Goal: Use online tool/utility: Use online tool/utility

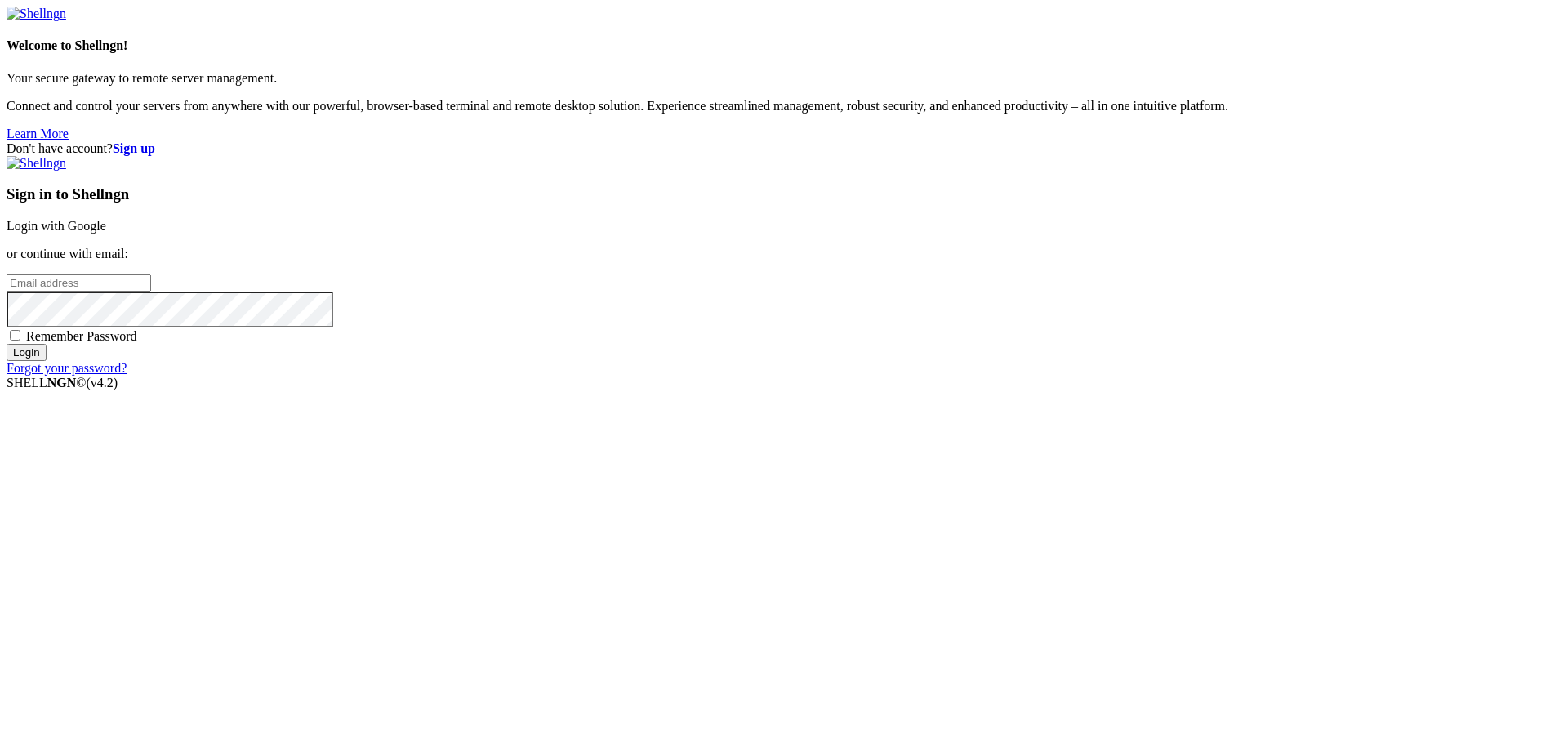
click at [106, 233] on link "Login with Google" at bounding box center [56, 225] width 100 height 14
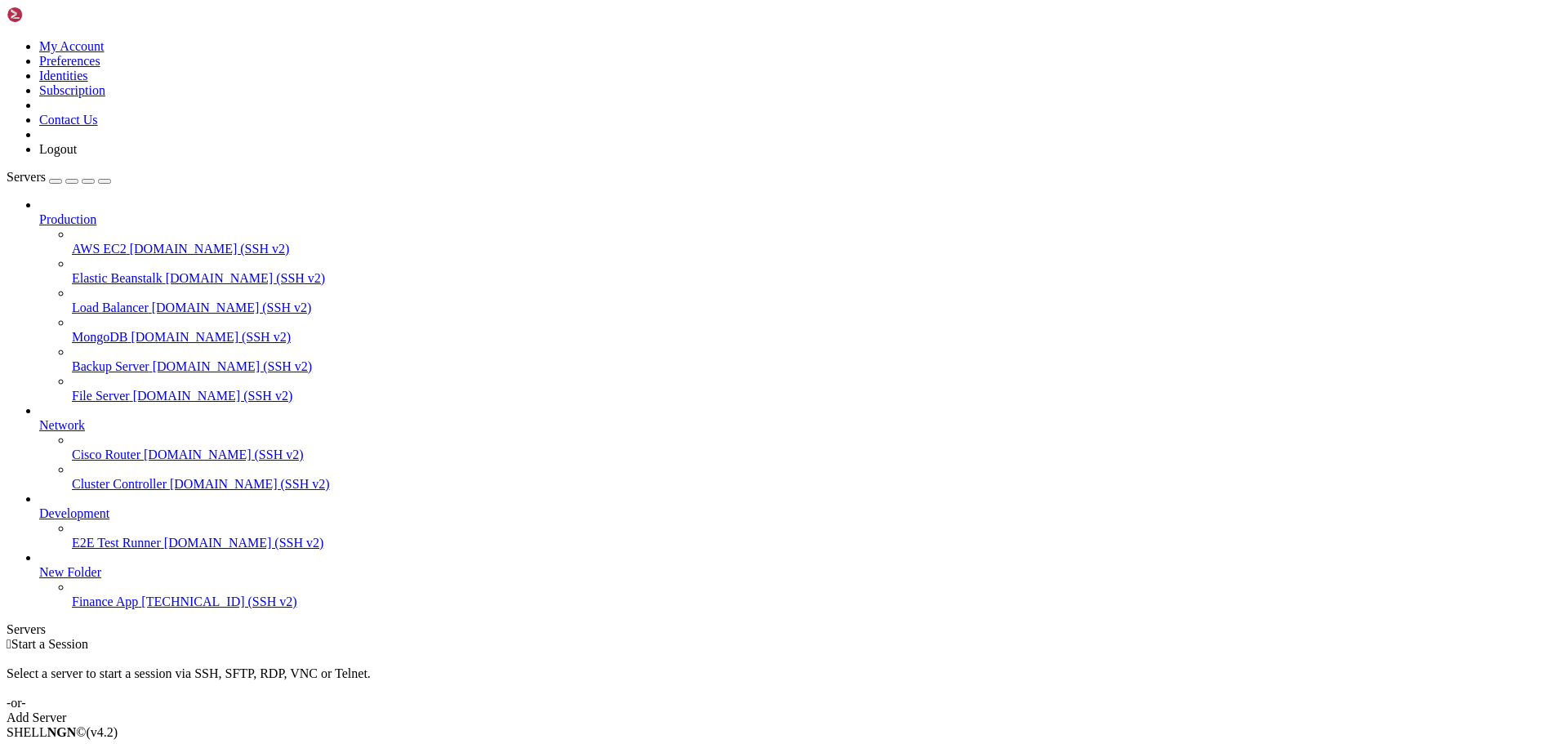
click at [138, 608] on span "Finance App" at bounding box center [105, 601] width 66 height 14
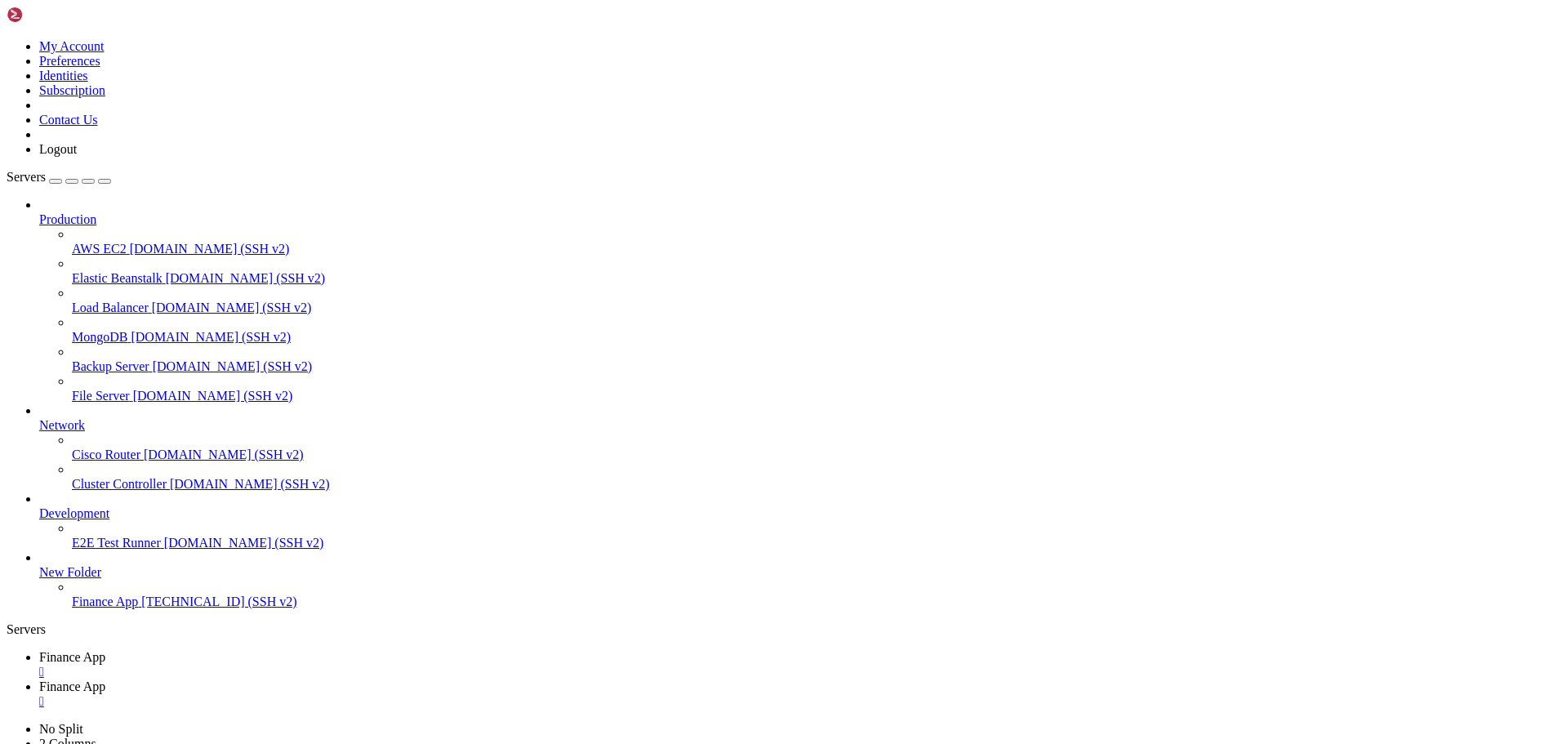
type input "/home/ubuntu/financeapp"
type textarea "self._cmysql.rollback()"
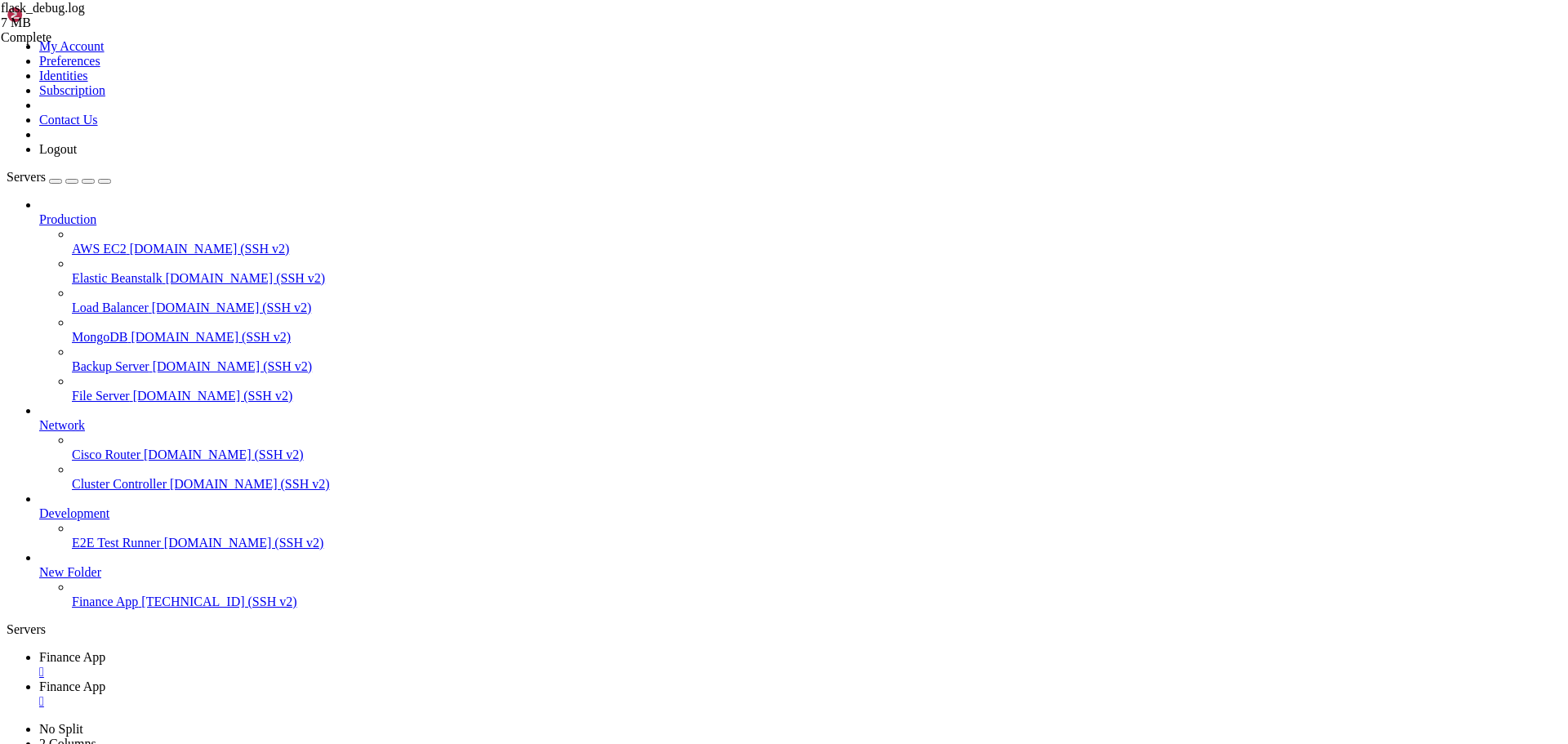
click at [430, 694] on div "" at bounding box center [800, 702] width 1523 height 15
